Goal: Check status: Check status

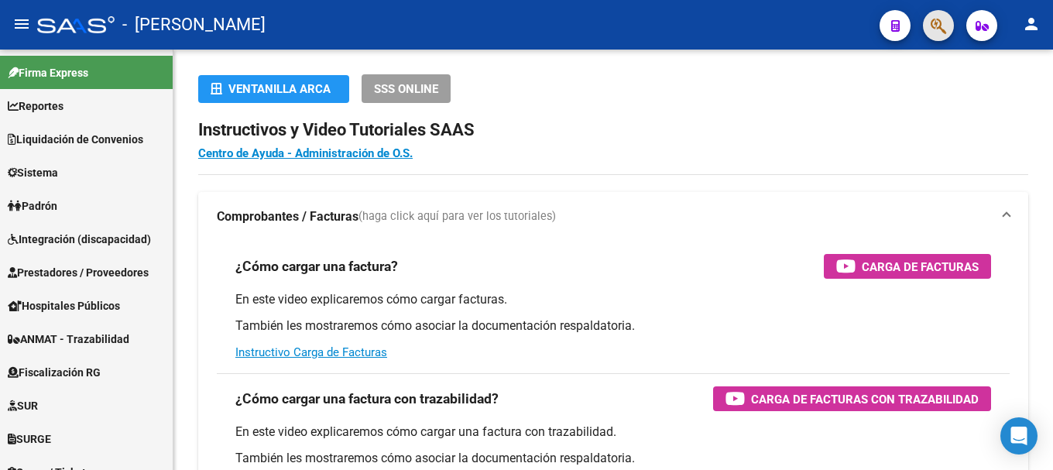
click at [943, 36] on span "button" at bounding box center [937, 26] width 15 height 32
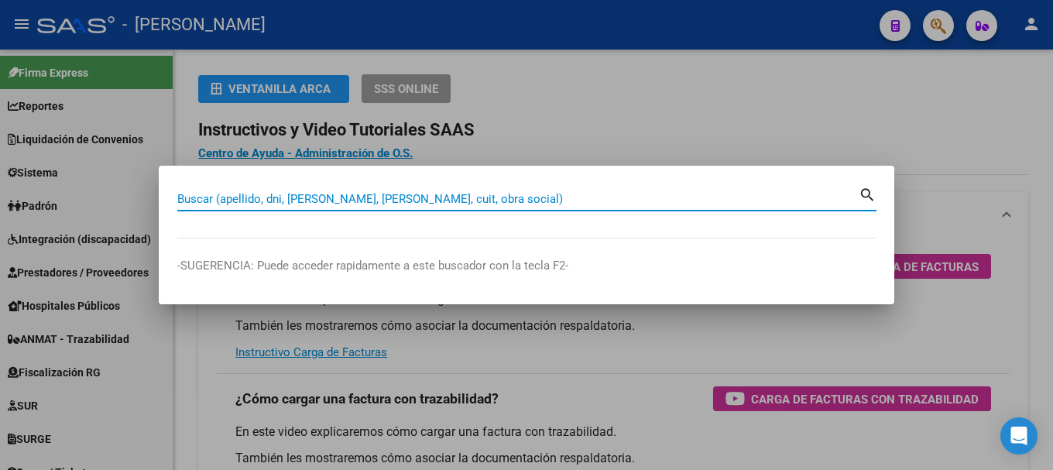
paste input "96444819"
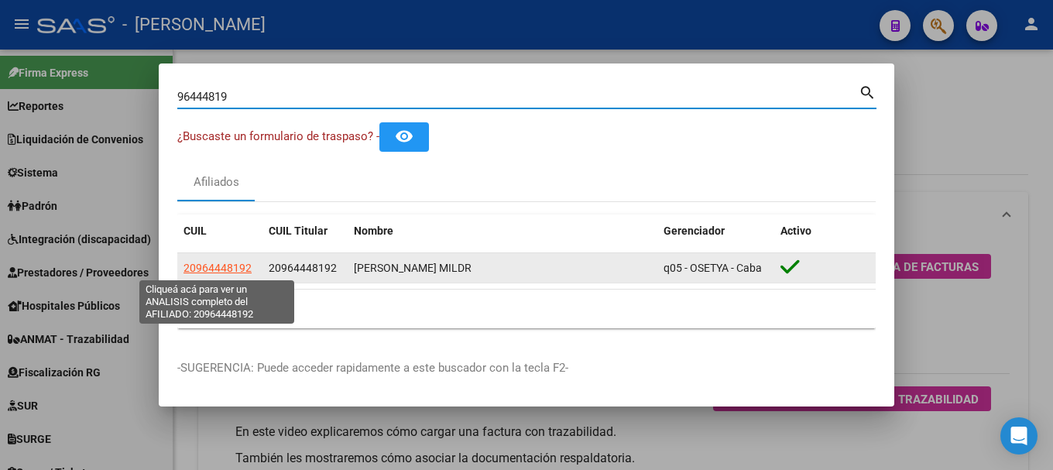
click at [223, 269] on span "20964448192" at bounding box center [217, 268] width 68 height 12
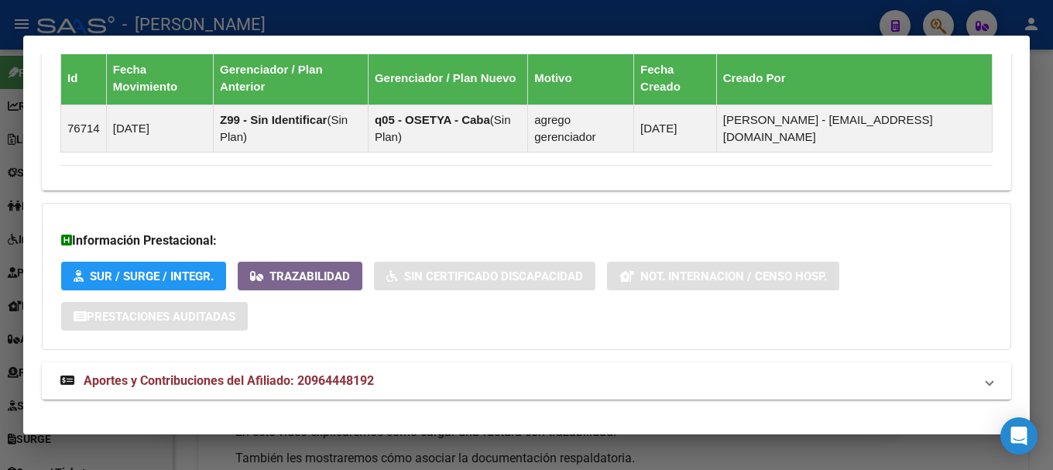
scroll to position [984, 0]
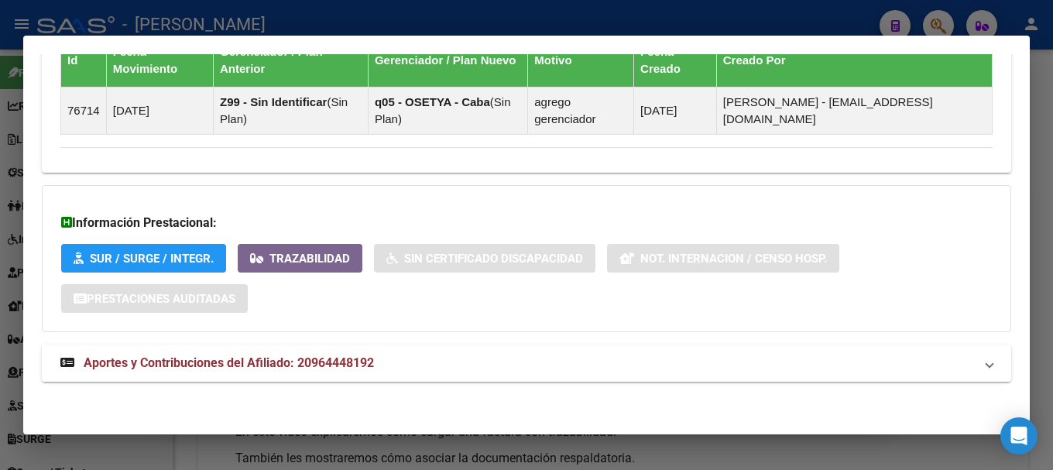
click at [488, 364] on mat-panel-title "Aportes y Contribuciones del Afiliado: 20964448192" at bounding box center [516, 363] width 913 height 19
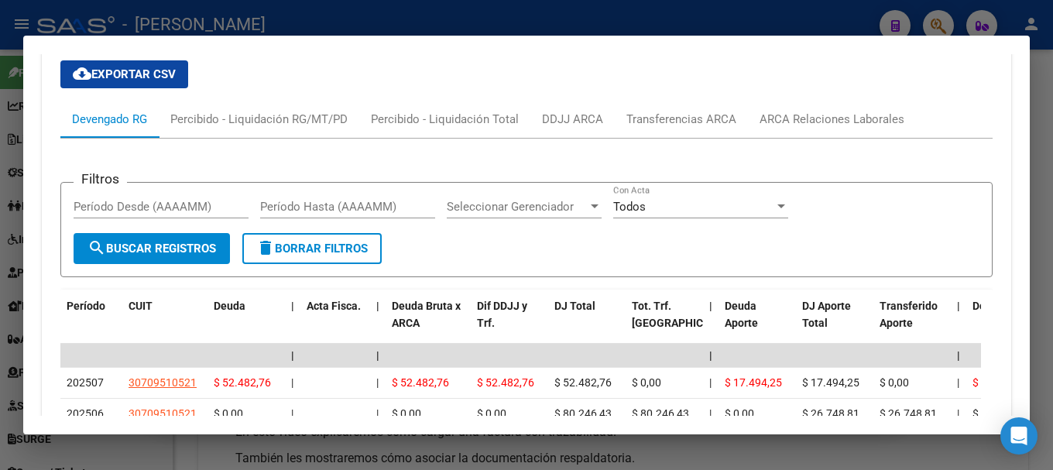
scroll to position [1371, 0]
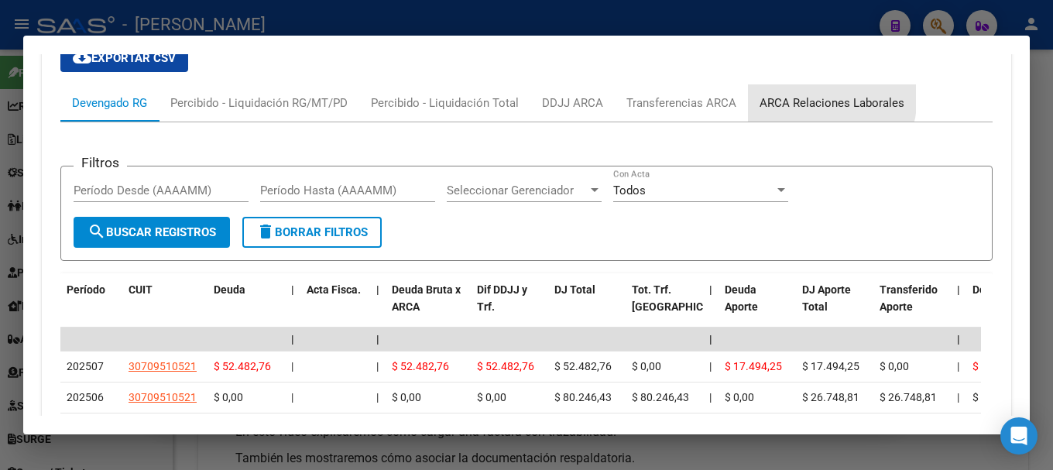
click at [800, 95] on div "ARCA Relaciones Laborales" at bounding box center [831, 102] width 145 height 17
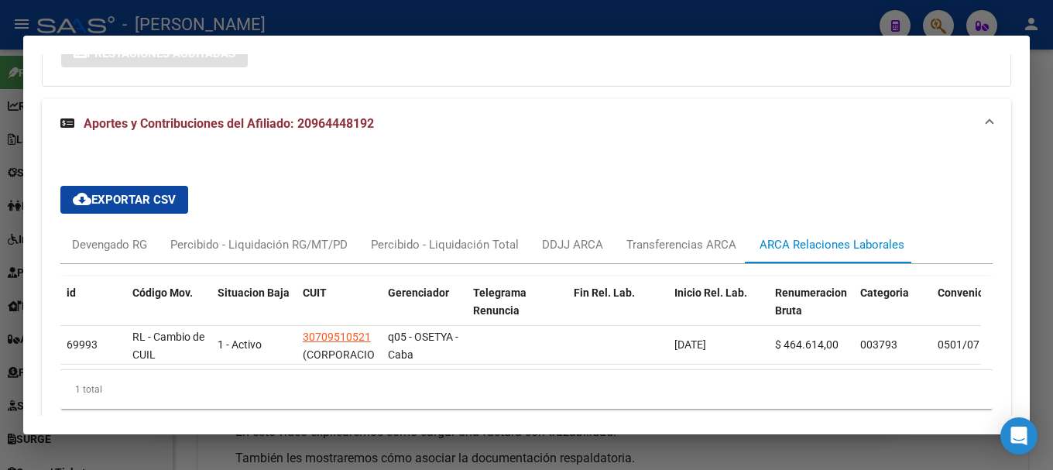
scroll to position [1301, 0]
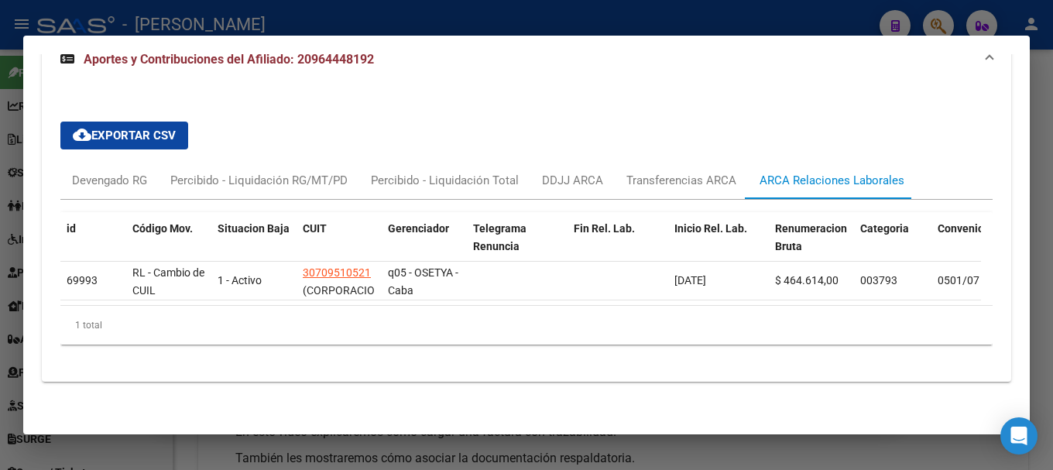
click at [881, 27] on div at bounding box center [526, 235] width 1053 height 470
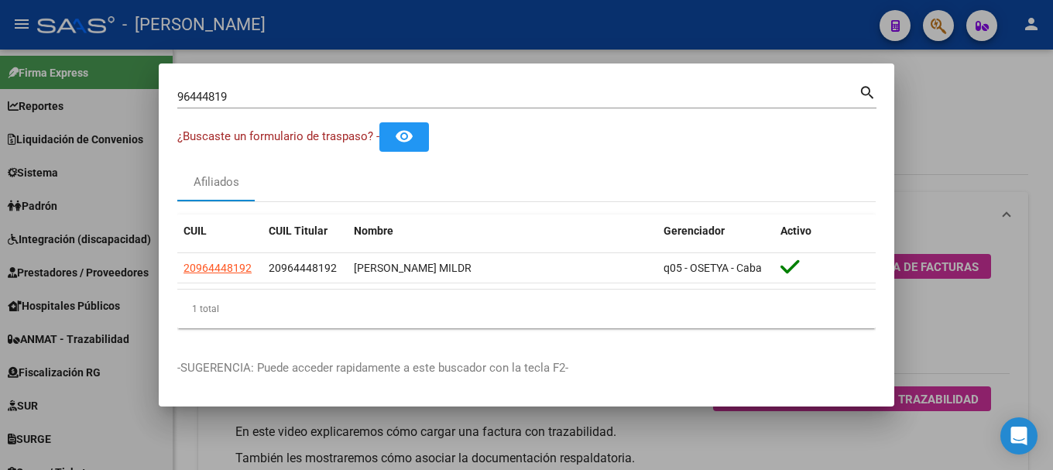
click at [333, 99] on input "96444819" at bounding box center [517, 97] width 681 height 14
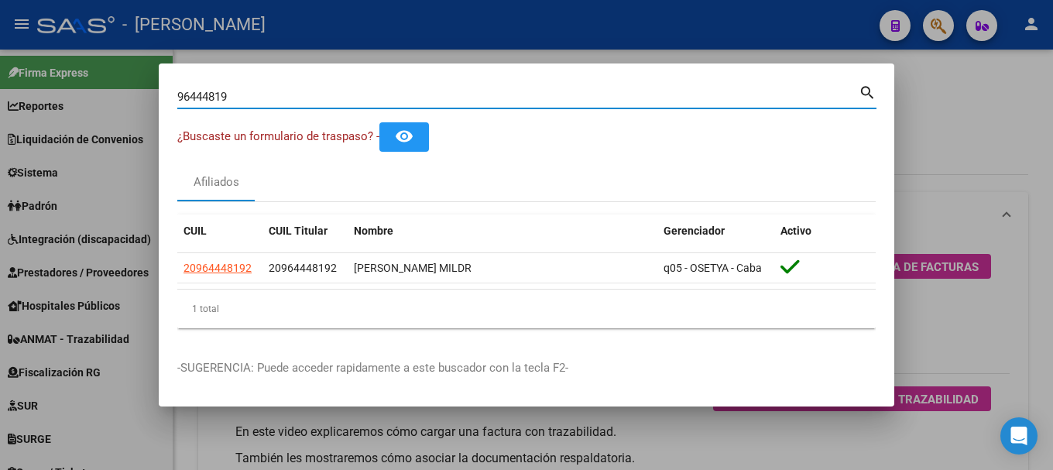
click at [333, 99] on input "96444819" at bounding box center [517, 97] width 681 height 14
paste input "38519537"
type input "38519537"
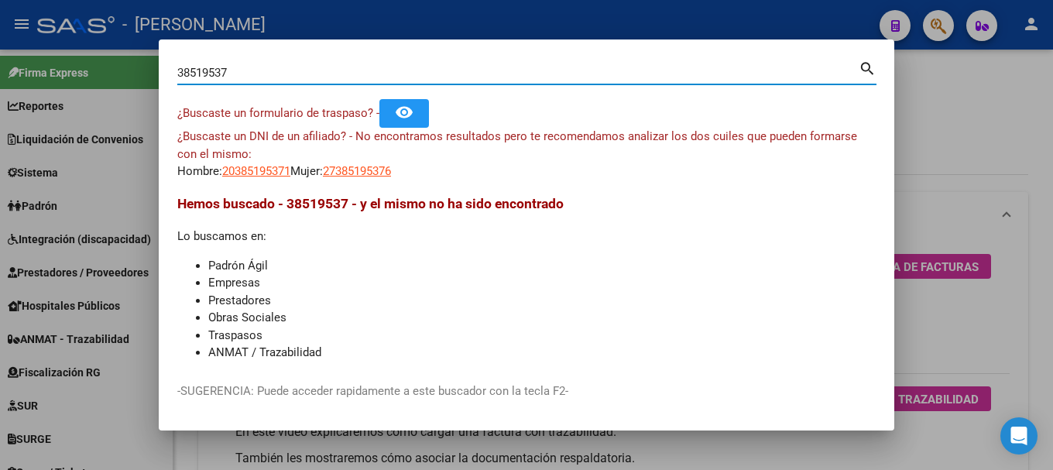
click at [298, 180] on div "¿Buscaste un DNI de un afiliado? - No encontramos resultados pero te recomendam…" at bounding box center [526, 154] width 698 height 53
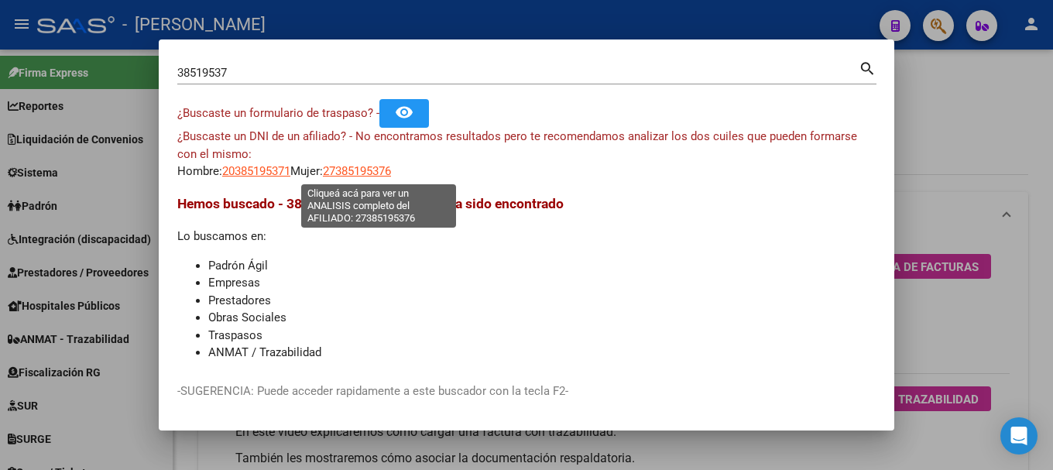
click at [364, 169] on span "27385195376" at bounding box center [357, 171] width 68 height 14
type textarea "27385195376"
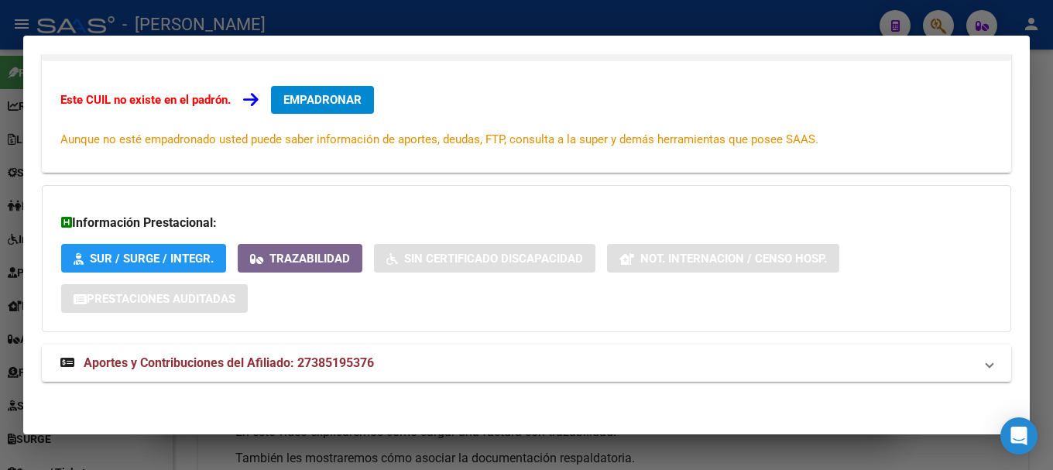
scroll to position [233, 0]
click at [409, 377] on mat-expansion-panel-header "Aportes y Contribuciones del Afiliado: 27385195376" at bounding box center [526, 362] width 969 height 37
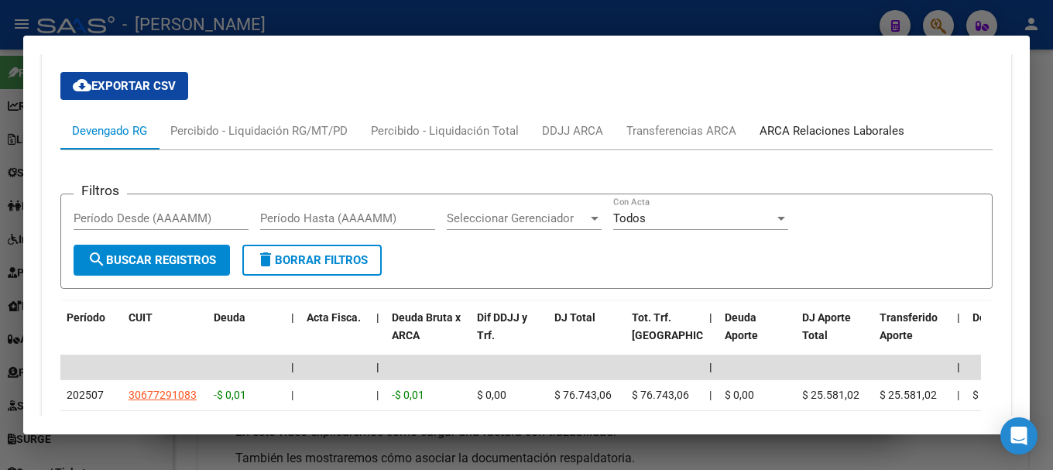
click at [801, 132] on div "ARCA Relaciones Laborales" at bounding box center [831, 130] width 145 height 17
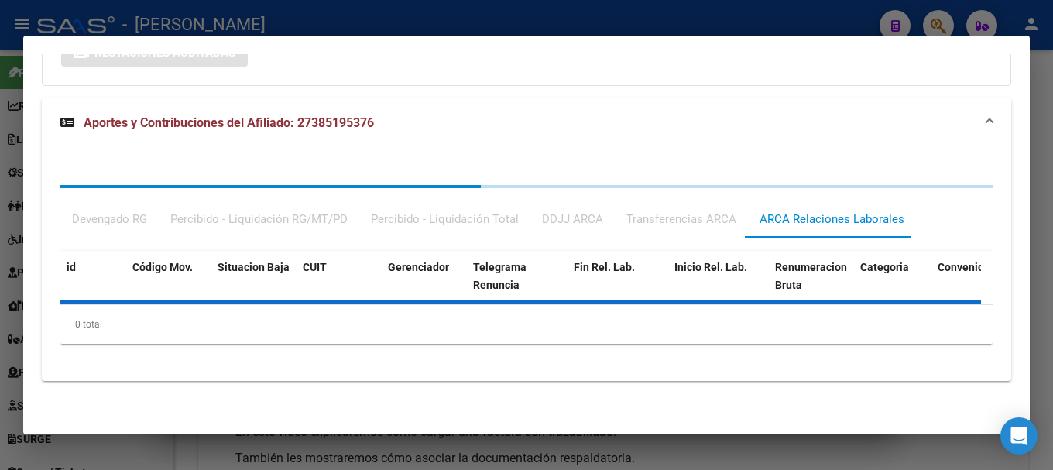
scroll to position [570, 0]
